Goal: Task Accomplishment & Management: Complete application form

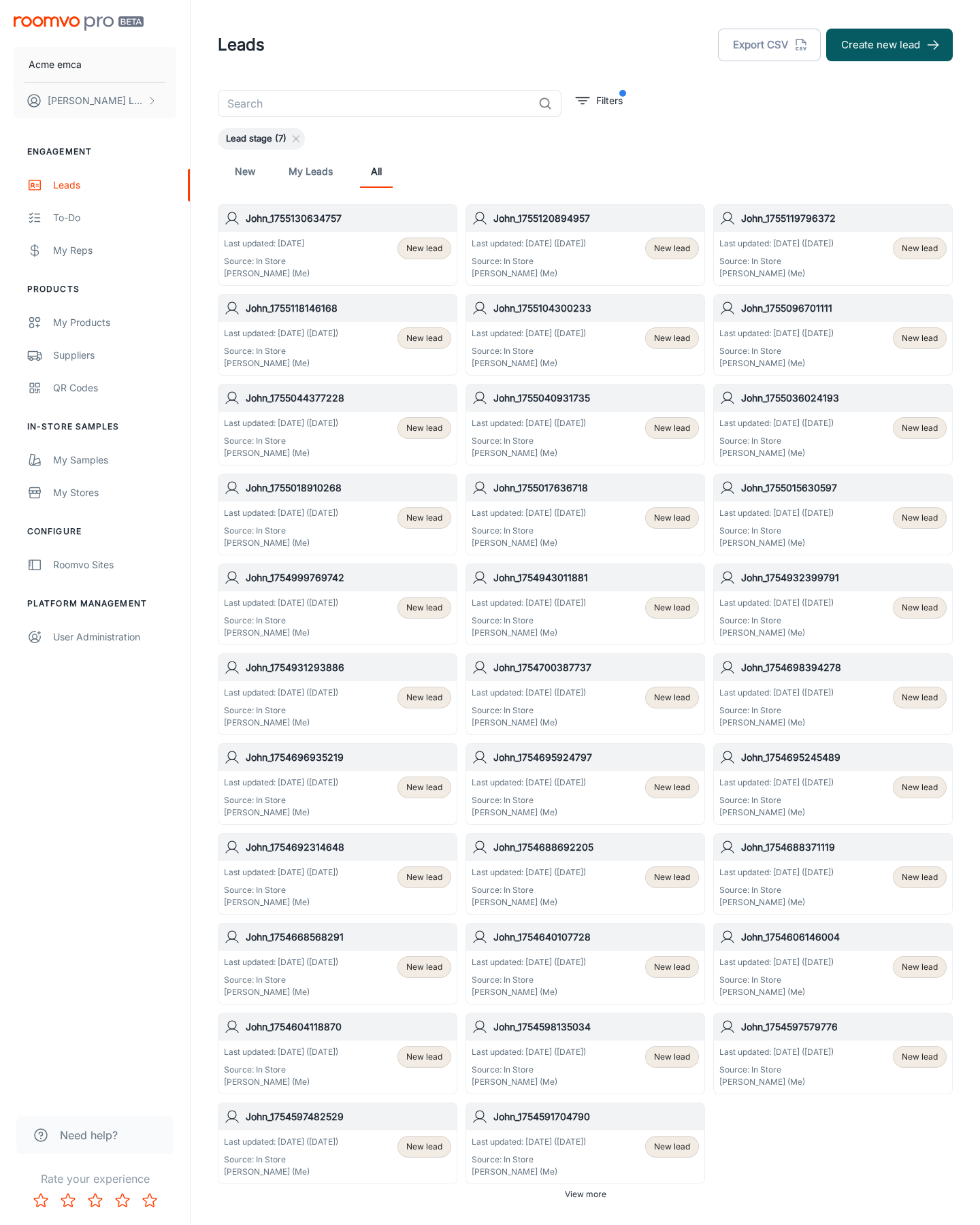
click at [890, 45] on button "Create new lead" at bounding box center [890, 44] width 127 height 32
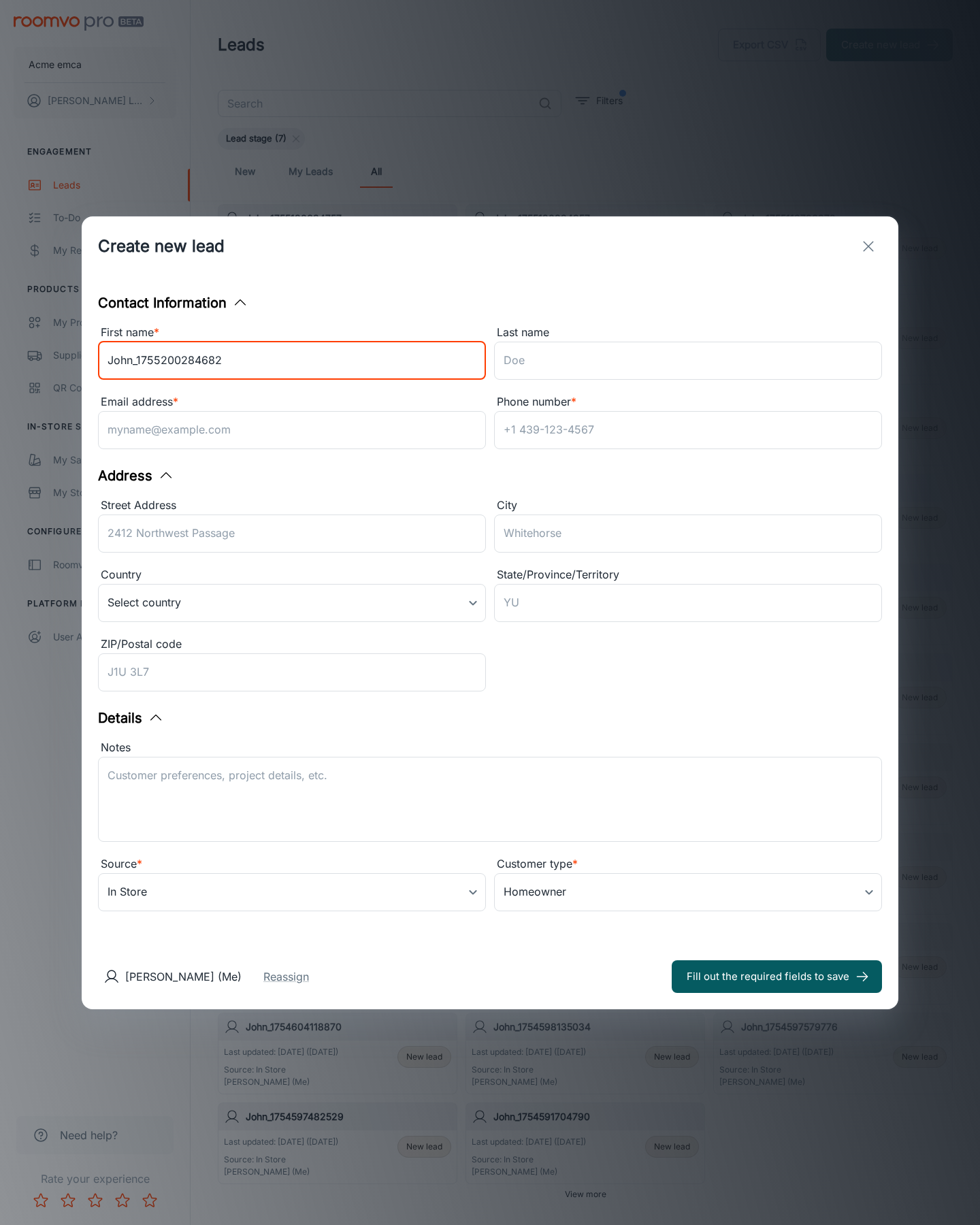
type input "John_1755200284682"
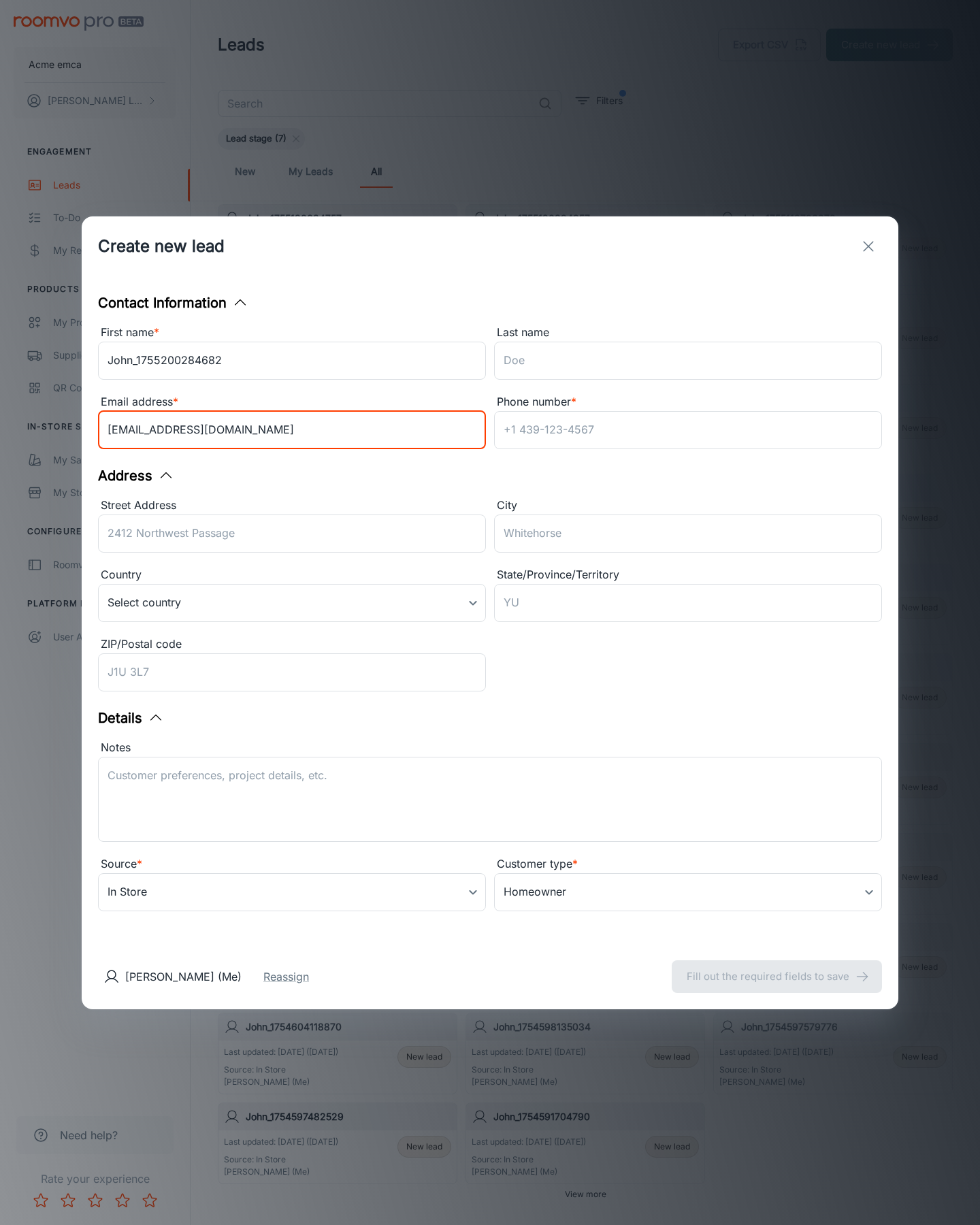
type input "[EMAIL_ADDRESS][DOMAIN_NAME]"
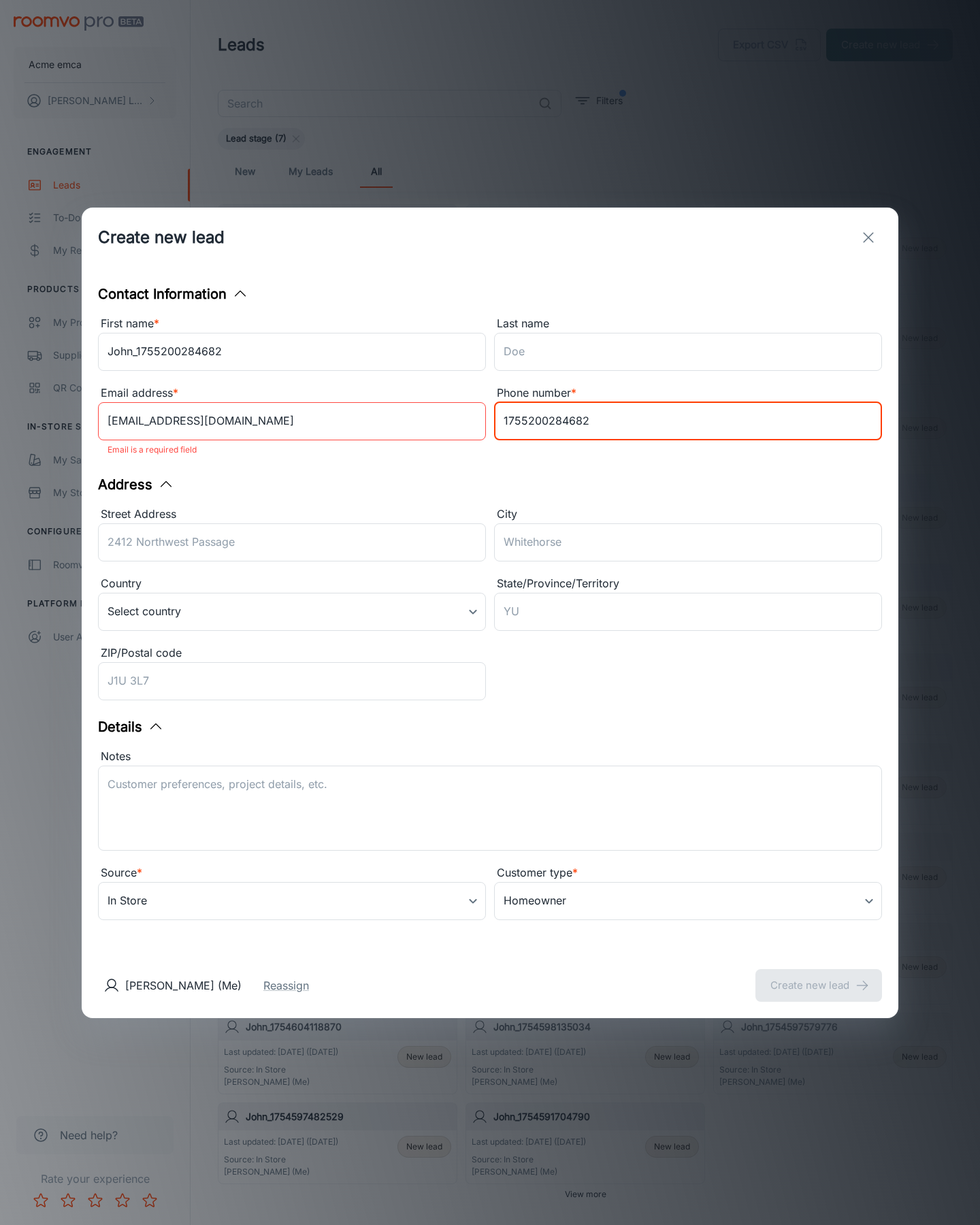
type input "1755200284682"
click at [819, 976] on button "Create new lead" at bounding box center [819, 985] width 127 height 32
